Goal: Task Accomplishment & Management: Manage account settings

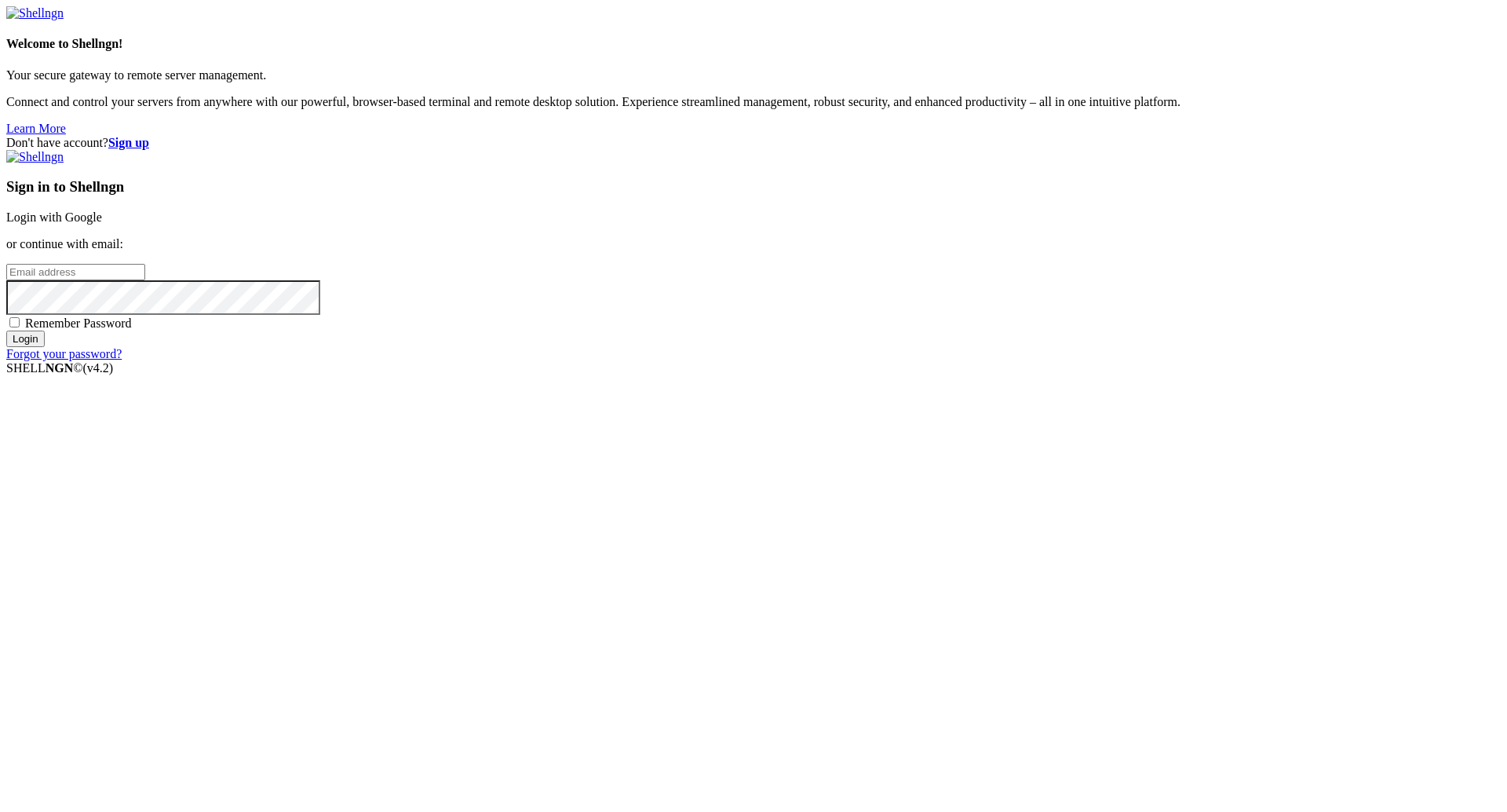
type input "[PERSON_NAME][EMAIL_ADDRESS][DOMAIN_NAME]"
click at [44, 347] on input "Login" at bounding box center [26, 338] width 39 height 16
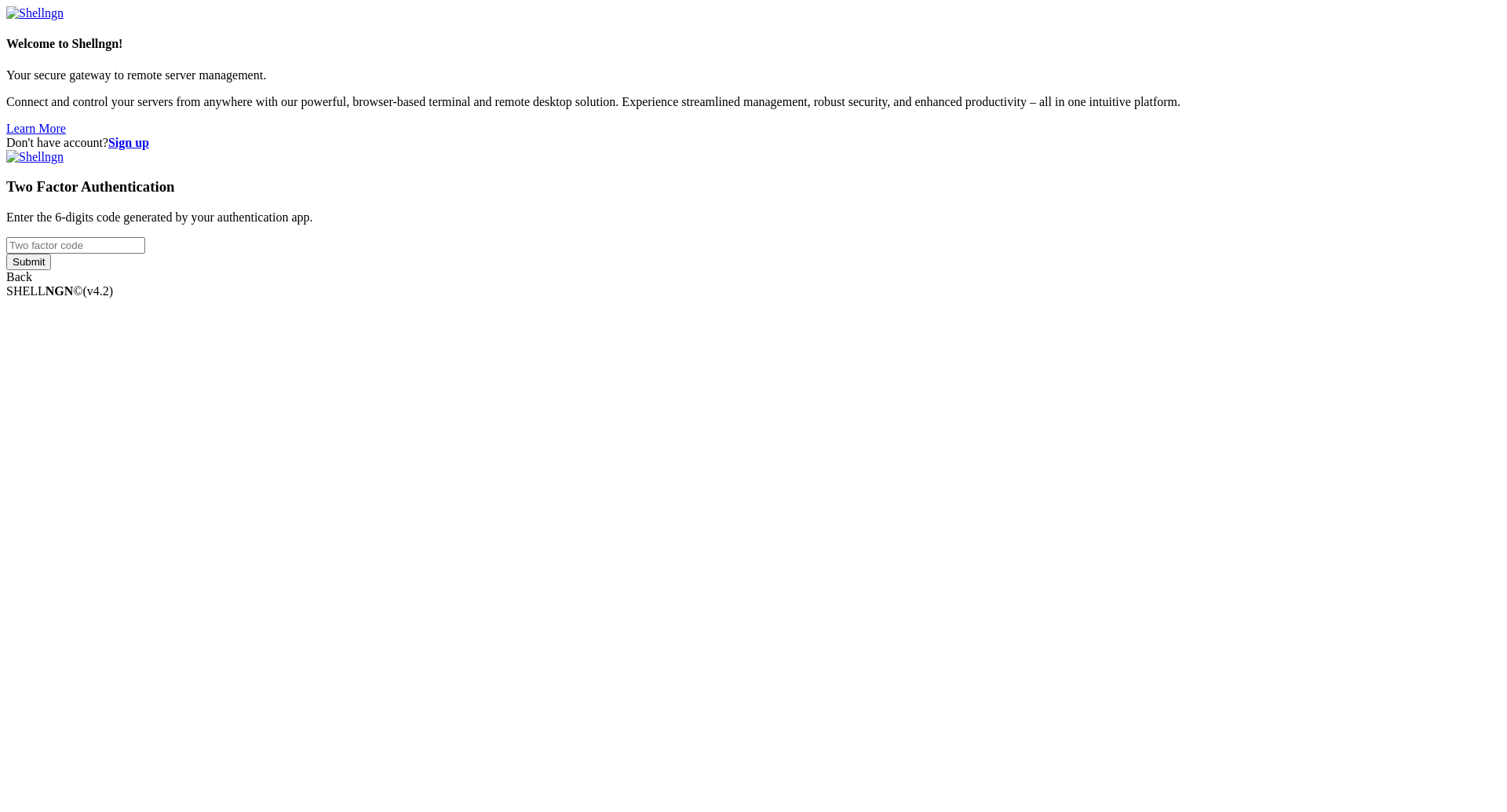
click at [145, 254] on input "number" at bounding box center [76, 245] width 139 height 16
click at [1265, 284] on div "Don't have account? Sign up Two Factor Authentication Enter the 6-digits code g…" at bounding box center [754, 210] width 1495 height 148
click at [145, 254] on input "number" at bounding box center [76, 245] width 139 height 16
paste input "495581"
type input "495581"
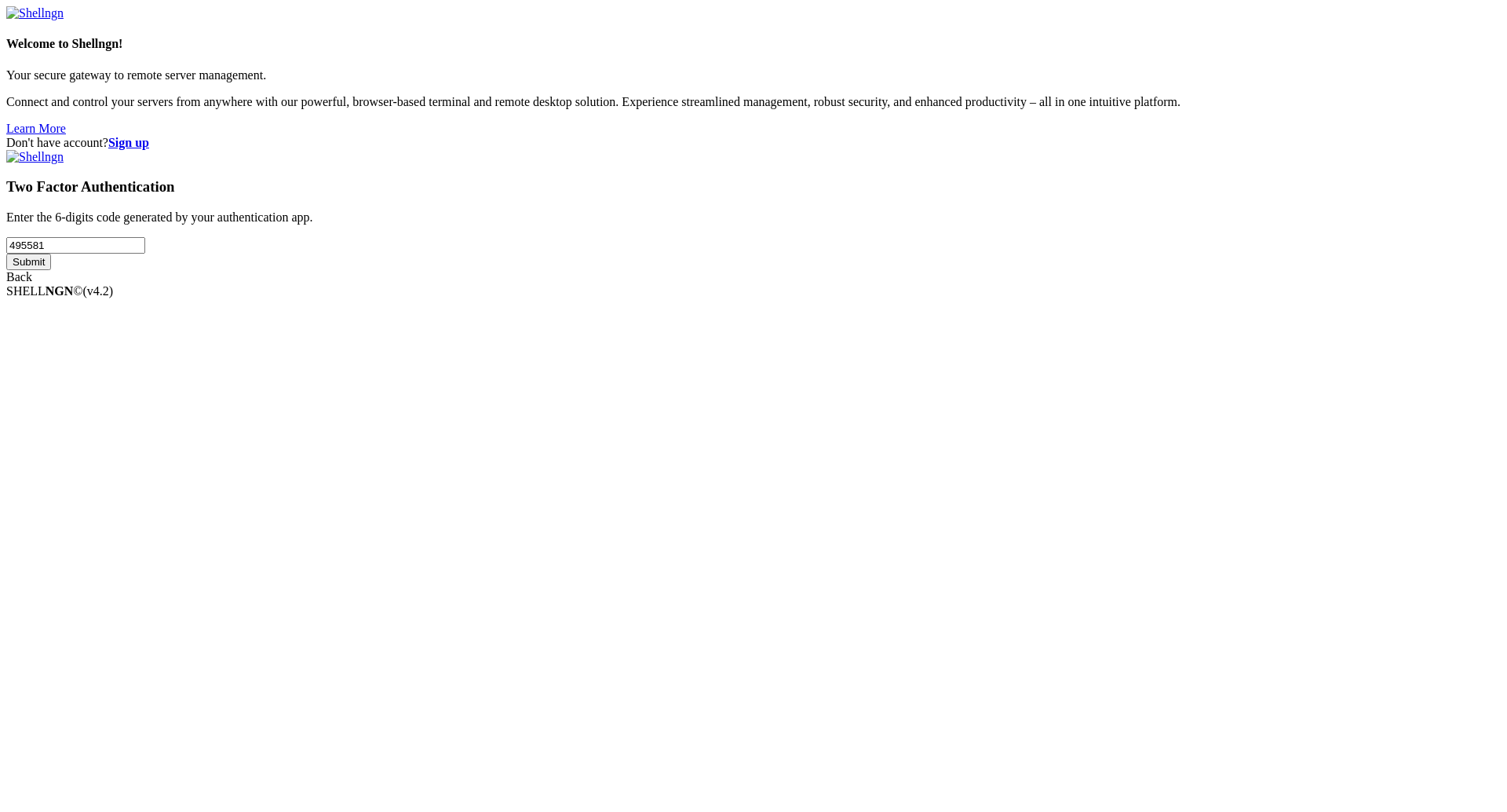
click at [51, 270] on input "Submit" at bounding box center [29, 262] width 44 height 16
